Goal: Task Accomplishment & Management: Use online tool/utility

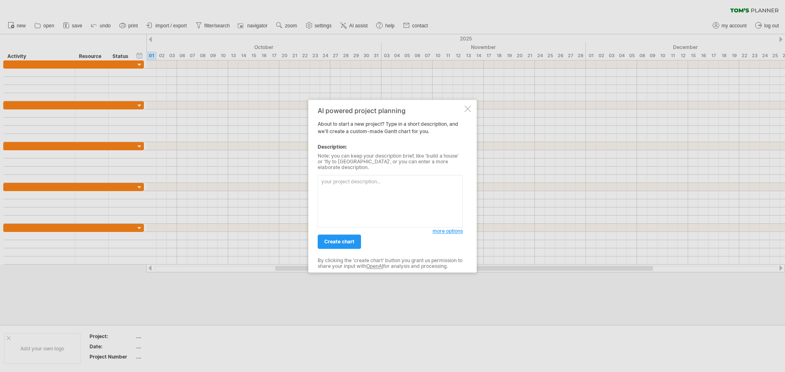
click at [470, 111] on div at bounding box center [467, 108] width 7 height 7
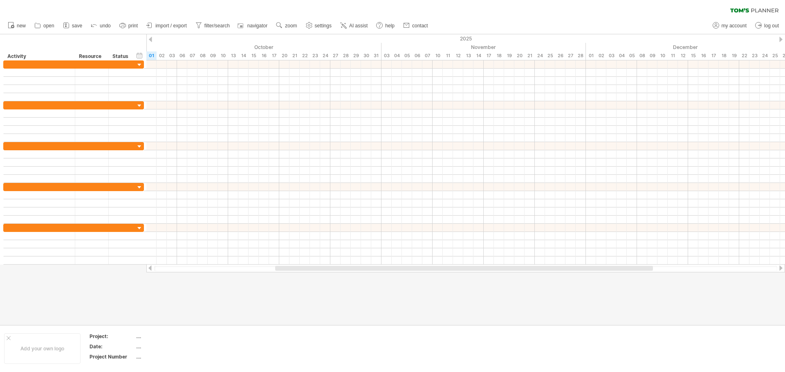
click at [319, 25] on span "settings" at bounding box center [323, 26] width 17 height 6
select select "*"
select select "**"
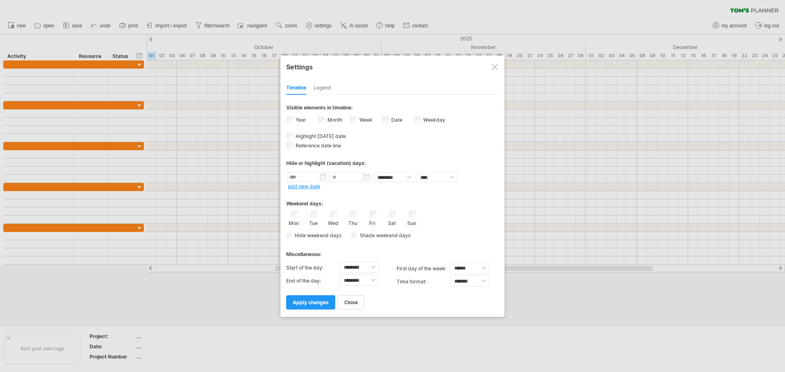
drag, startPoint x: 493, startPoint y: 68, endPoint x: 438, endPoint y: 57, distance: 55.8
click at [492, 67] on div at bounding box center [494, 67] width 7 height 7
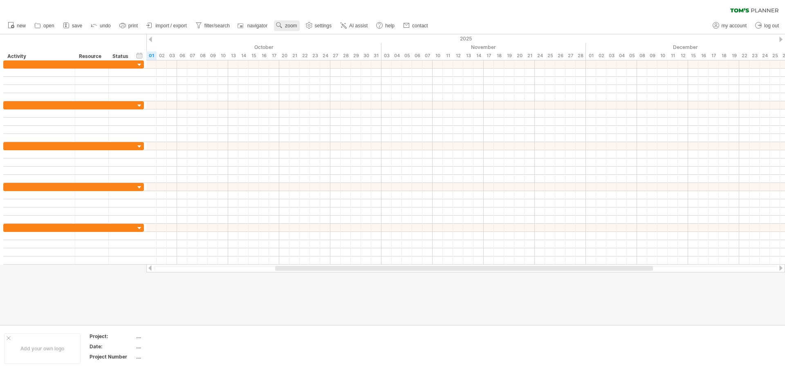
click at [286, 27] on span "zoom" at bounding box center [291, 26] width 12 height 6
click at [309, 49] on div "Week" at bounding box center [312, 50] width 45 height 13
click at [321, 26] on span "settings" at bounding box center [323, 26] width 17 height 6
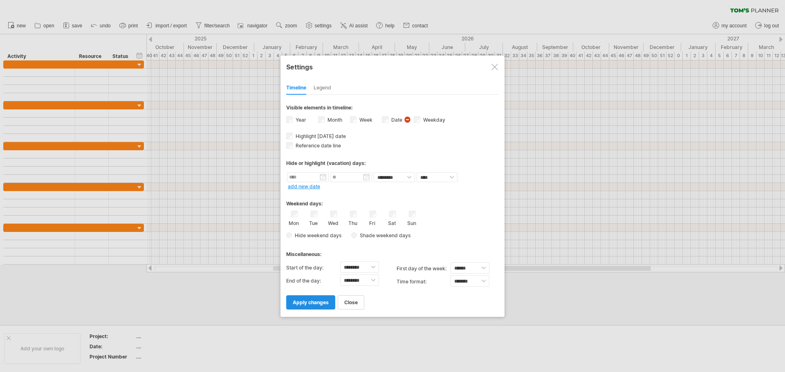
click at [317, 303] on span "apply changes" at bounding box center [311, 303] width 36 height 6
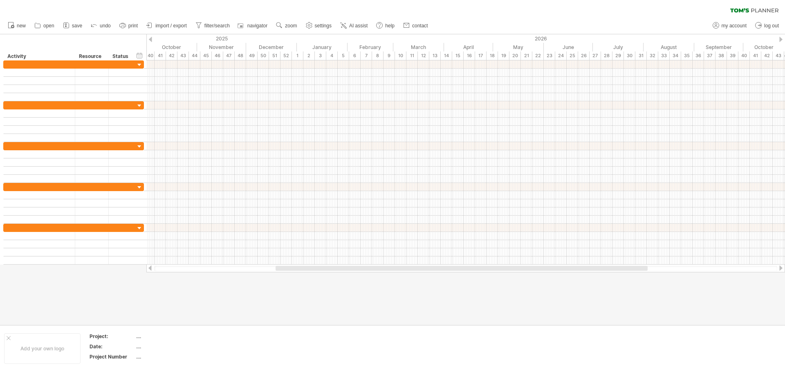
click at [318, 25] on span "settings" at bounding box center [323, 26] width 17 height 6
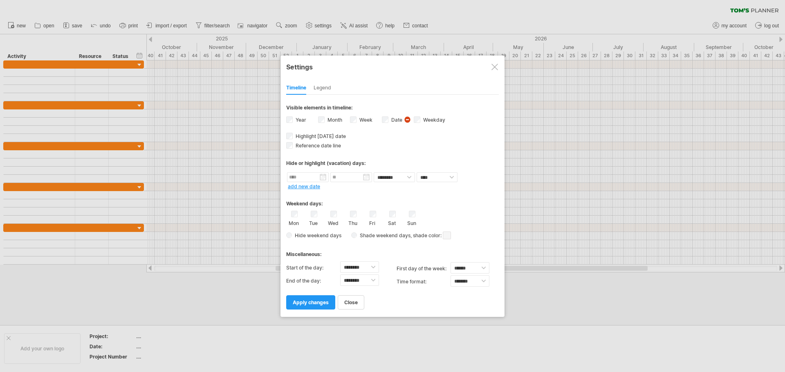
click at [314, 303] on span "apply changes" at bounding box center [311, 303] width 36 height 6
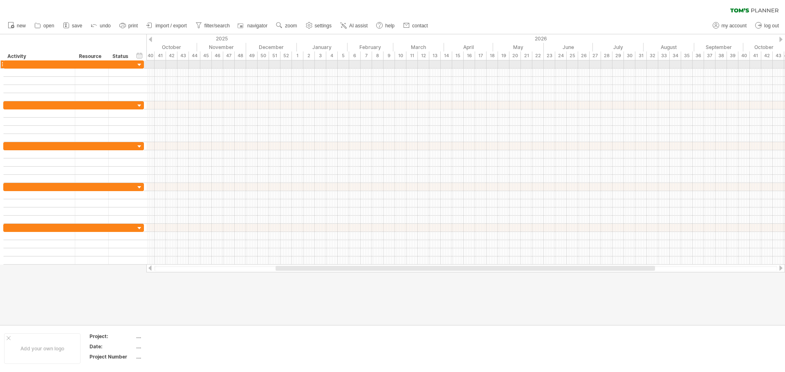
click at [397, 64] on div at bounding box center [465, 65] width 639 height 8
click at [357, 28] on span "AI assist" at bounding box center [358, 26] width 18 height 6
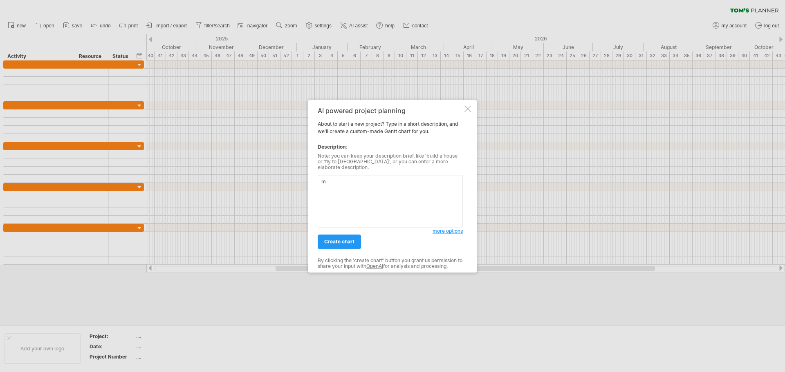
drag, startPoint x: 314, startPoint y: 179, endPoint x: 292, endPoint y: 184, distance: 22.2
click at [298, 181] on div "Trying to reach [DOMAIN_NAME] Connected again... 0% clear filter new" at bounding box center [392, 186] width 785 height 372
paste textarea "Make a work schedule for 10 employees, where you can put their time into 5 diff…"
type textarea "Make a work schedule for 10 employees, where you can put their time into 5 diff…"
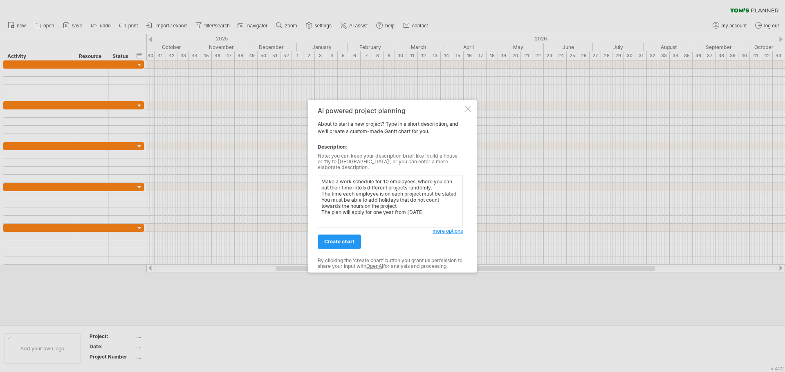
click at [345, 239] on span "create chart" at bounding box center [339, 242] width 30 height 6
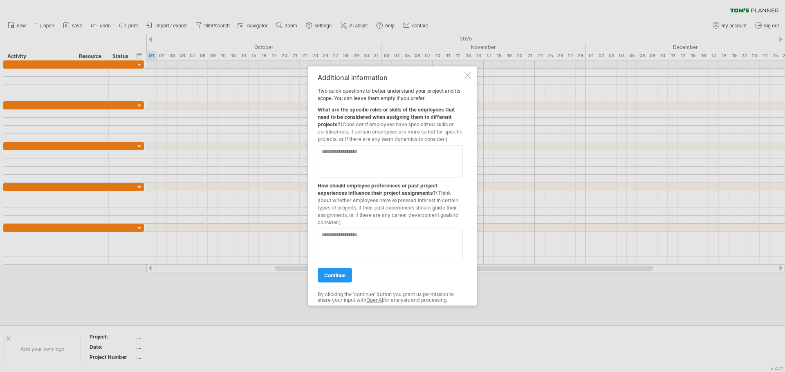
click at [371, 159] on textarea at bounding box center [390, 161] width 145 height 33
type textarea "**********"
click at [379, 239] on textarea at bounding box center [390, 245] width 145 height 33
type textarea "**********"
click at [338, 278] on span "continue" at bounding box center [334, 275] width 21 height 6
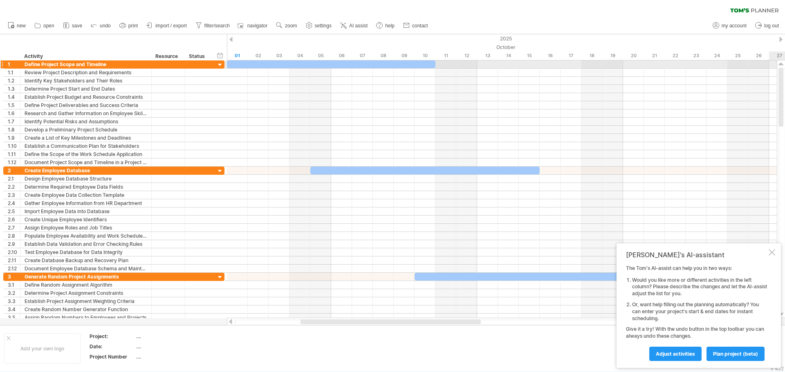
drag, startPoint x: 780, startPoint y: 86, endPoint x: 766, endPoint y: 54, distance: 34.8
click at [783, 55] on div "Trying to reach [DOMAIN_NAME] Connected again... 0% clear filter new 1" at bounding box center [392, 186] width 785 height 372
click at [295, 25] on span "zoom" at bounding box center [291, 26] width 12 height 6
click at [318, 34] on div "Month" at bounding box center [321, 35] width 45 height 13
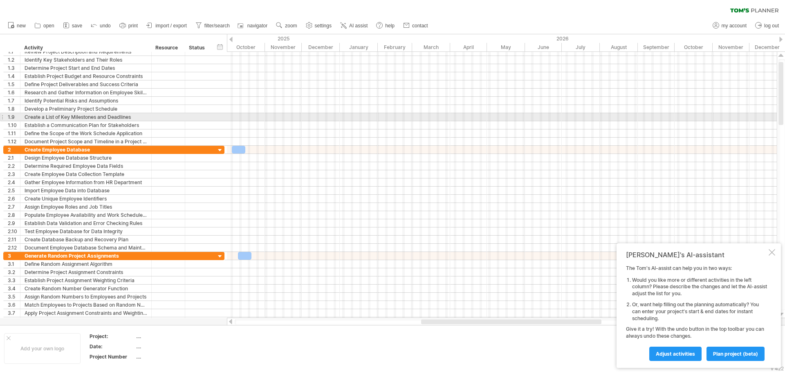
drag, startPoint x: 779, startPoint y: 114, endPoint x: 723, endPoint y: 119, distance: 56.3
click at [755, 113] on div "Trying to reach [DOMAIN_NAME] Connected again... 0% clear filter new 1" at bounding box center [392, 186] width 785 height 372
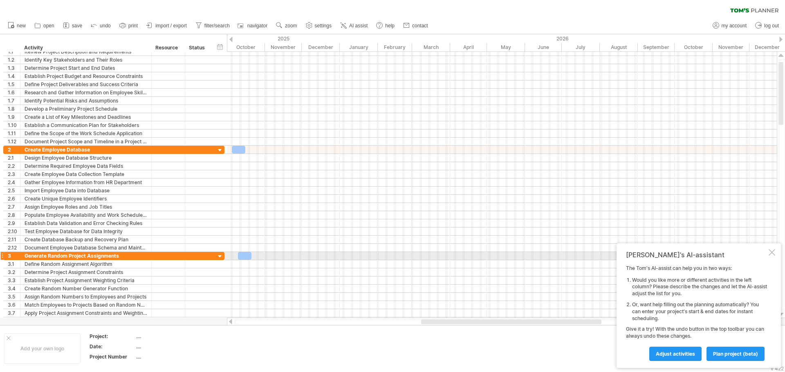
click at [770, 252] on div at bounding box center [772, 252] width 7 height 7
